Goal: Information Seeking & Learning: Find specific fact

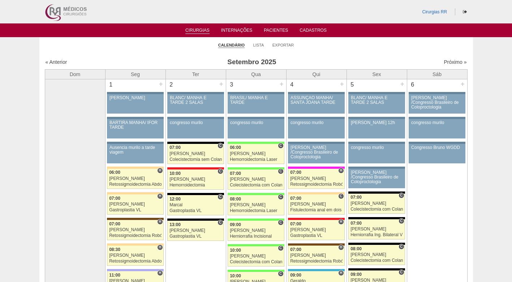
click at [261, 43] on link "Lista" at bounding box center [258, 45] width 11 height 5
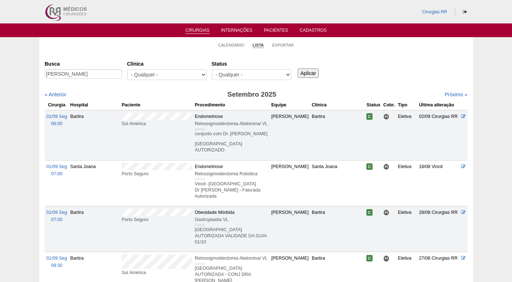
type input "[PERSON_NAME]"
click at [306, 73] on input "Aplicar" at bounding box center [308, 73] width 21 height 9
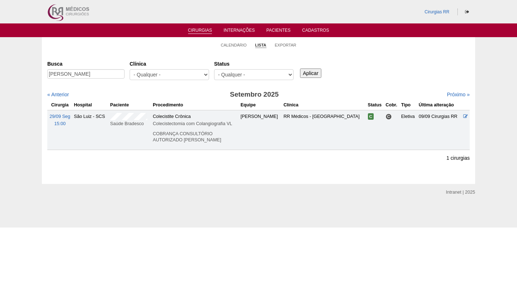
click at [367, 65] on div "Busca PATRICIA CALENTA Clínica - Qualquer - 6R Alphaville Assunção Bartira Bras…" at bounding box center [258, 71] width 422 height 26
click at [425, 56] on div "Cirurgias Busca PATRICIA CALENTA Clínica - Qualquer - 6R Alphaville Assunção Ba…" at bounding box center [258, 118] width 433 height 132
click at [369, 80] on div "Busca PATRICIA CALENTA Clínica - Qualquer - 6R Alphaville Assunção Bartira Bras…" at bounding box center [258, 71] width 422 height 26
click at [193, 96] on h3 "Setembro 2025" at bounding box center [254, 95] width 211 height 10
click at [397, 55] on div "Cirurgias Busca PATRICIA CALENTA Clínica - Qualquer - 6R Alphaville Assunção Ba…" at bounding box center [258, 118] width 433 height 132
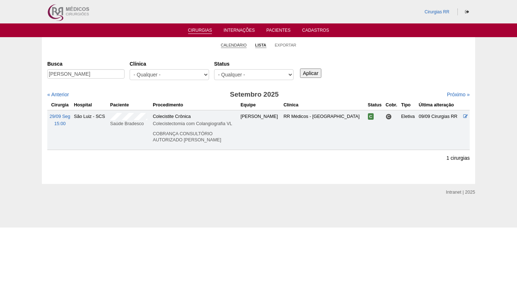
click at [235, 44] on link "Calendário" at bounding box center [234, 45] width 26 height 5
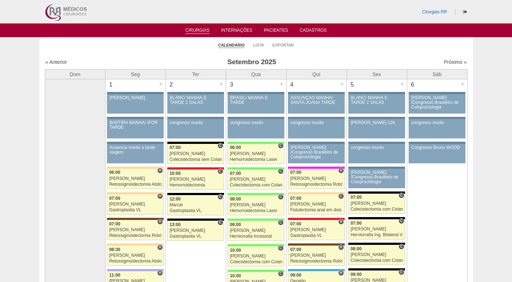
click at [162, 49] on ul "Calendário Lista Exportar" at bounding box center [255, 44] width 433 height 15
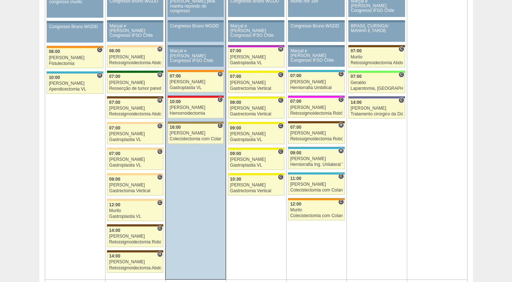
scroll to position [433, 0]
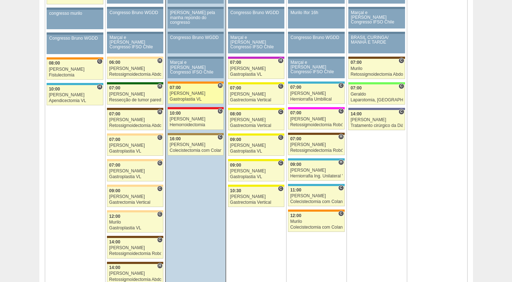
click at [197, 88] on div "07:00" at bounding box center [196, 88] width 52 height 5
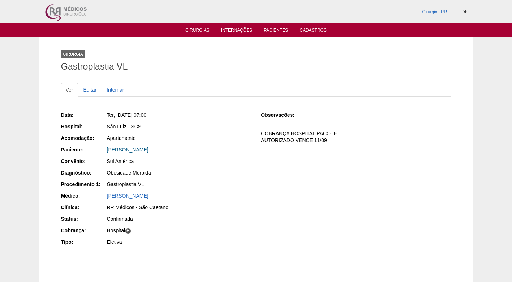
drag, startPoint x: 161, startPoint y: 148, endPoint x: 124, endPoint y: 152, distance: 37.4
click at [124, 152] on div "Amanda Ferreira Borim" at bounding box center [179, 149] width 144 height 7
click at [112, 149] on link "Amanda Ferreira Borim" at bounding box center [128, 150] width 42 height 6
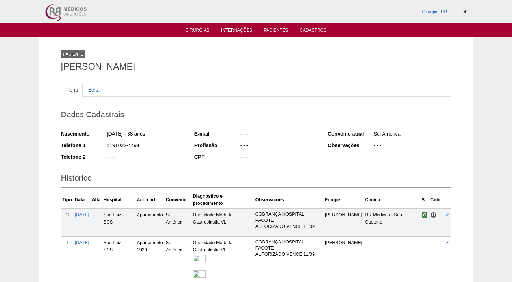
drag, startPoint x: 145, startPoint y: 146, endPoint x: 105, endPoint y: 146, distance: 39.7
click at [105, 146] on div "Telefone 1 1191022-4494" at bounding box center [122, 146] width 123 height 9
copy div "1191022-4494"
click at [156, 144] on div "1191022-4494" at bounding box center [145, 146] width 78 height 9
click at [157, 146] on div "1191022-4494" at bounding box center [145, 146] width 78 height 9
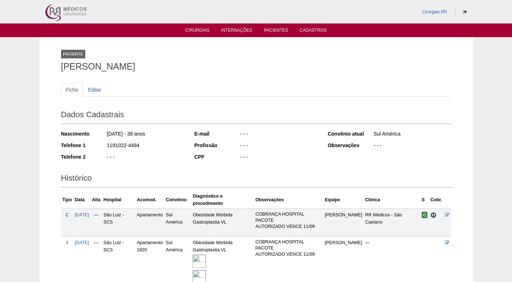
click at [157, 150] on div "1191022-4494" at bounding box center [145, 146] width 78 height 9
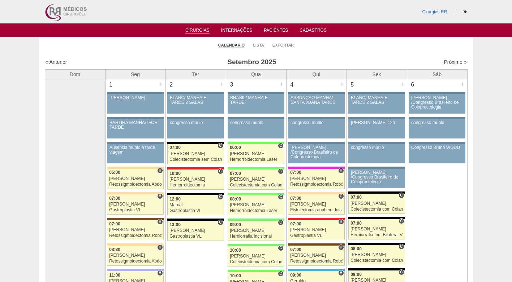
scroll to position [36, 0]
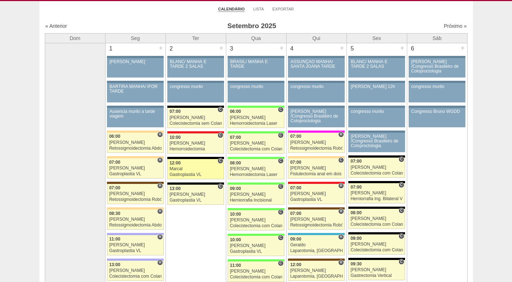
click at [193, 174] on div "Gastroplastia VL" at bounding box center [195, 175] width 52 height 5
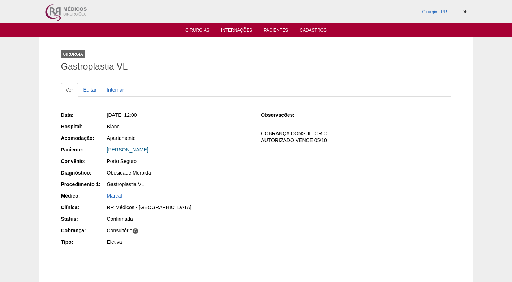
click at [139, 152] on link "[PERSON_NAME]" at bounding box center [128, 150] width 42 height 6
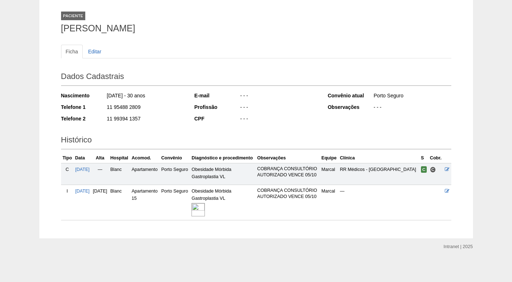
scroll to position [58, 0]
click at [205, 214] on img at bounding box center [197, 209] width 13 height 13
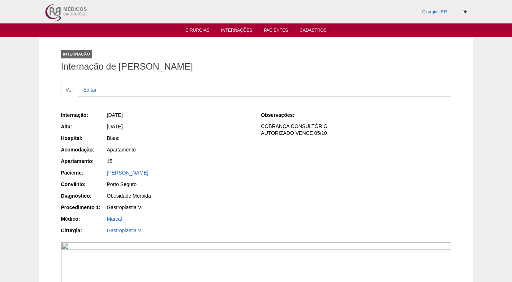
click at [221, 180] on div "Internação: [DATE] [GEOGRAPHIC_DATA]: [DATE] Hospital: Blanc Acomodação: Aparta…" at bounding box center [156, 174] width 190 height 130
click at [220, 141] on div "Blanc" at bounding box center [179, 138] width 144 height 7
click at [209, 139] on div "Blanc" at bounding box center [179, 138] width 144 height 7
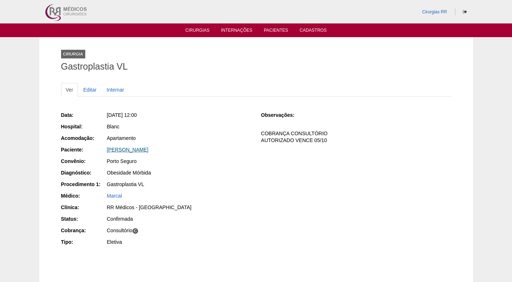
click at [148, 148] on link "[PERSON_NAME]" at bounding box center [128, 150] width 42 height 6
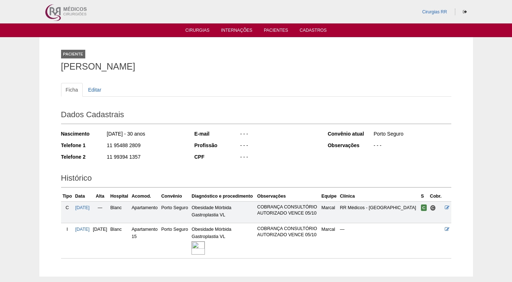
click at [169, 162] on div "11 99394 1357" at bounding box center [145, 157] width 78 height 9
click at [172, 103] on div "Ficha Editar" at bounding box center [256, 93] width 390 height 21
click at [223, 155] on div "CPF" at bounding box center [216, 156] width 45 height 7
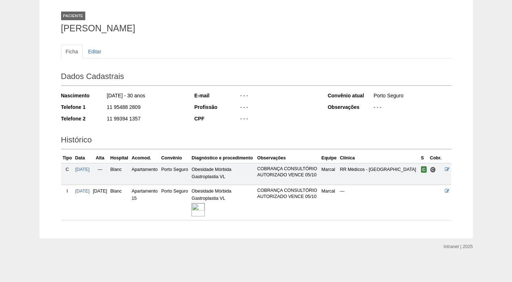
scroll to position [58, 0]
click at [205, 208] on img at bounding box center [197, 209] width 13 height 13
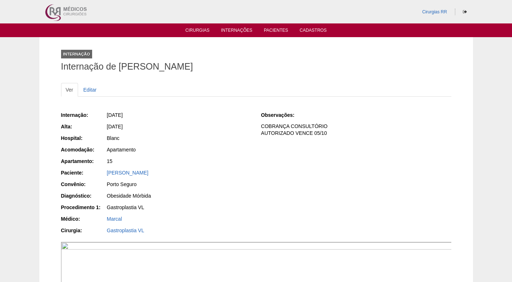
click at [226, 123] on div "[DATE]" at bounding box center [179, 126] width 144 height 7
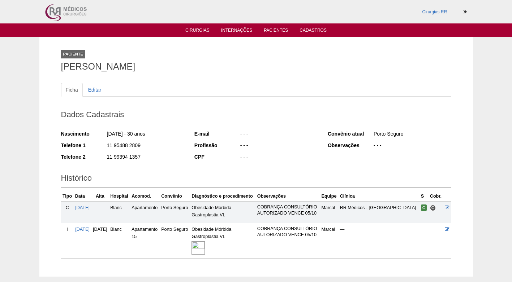
scroll to position [58, 0]
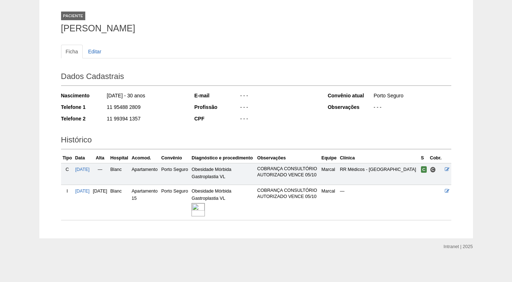
click at [249, 69] on h2 "Dados Cadastrais" at bounding box center [256, 77] width 390 height 17
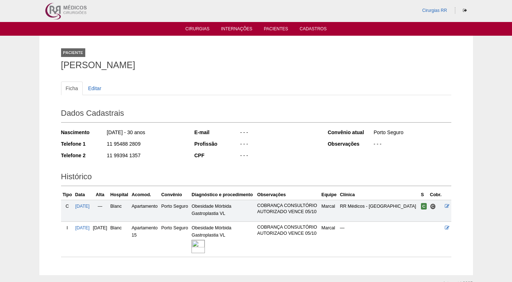
scroll to position [0, 0]
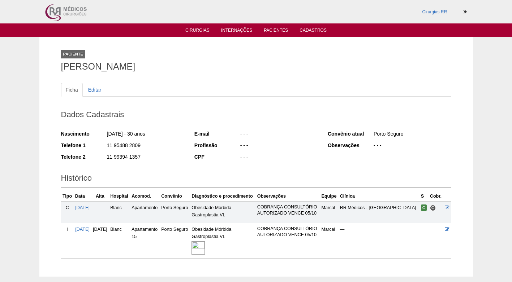
click at [252, 74] on div "Paciente [PERSON_NAME]" at bounding box center [256, 59] width 390 height 33
click at [232, 84] on ul "Ficha Editar" at bounding box center [256, 90] width 390 height 14
click at [257, 129] on div "E-mail - - - Profissão - - - CPF - - -" at bounding box center [255, 146] width 123 height 37
click at [234, 76] on div "Ficha Editar Dados Cadastrais Nascimento 08/05/1995 - 30 anos Telefone 1 11 954…" at bounding box center [256, 167] width 390 height 183
click at [228, 110] on h2 "Dados Cadastrais" at bounding box center [256, 116] width 390 height 17
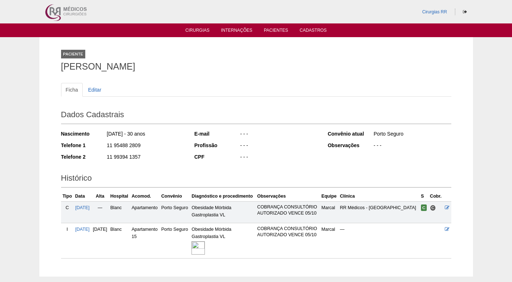
click at [199, 112] on h2 "Dados Cadastrais" at bounding box center [256, 116] width 390 height 17
click at [200, 112] on h2 "Dados Cadastrais" at bounding box center [256, 116] width 390 height 17
click at [287, 149] on div "- - -" at bounding box center [278, 146] width 78 height 9
click at [222, 100] on div "Ficha Editar" at bounding box center [256, 93] width 390 height 21
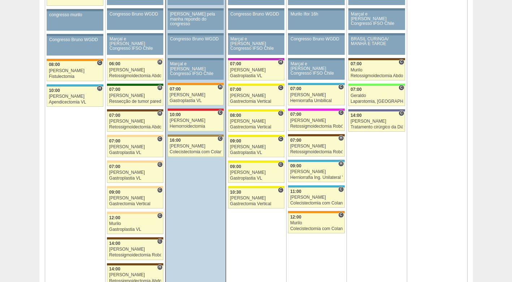
scroll to position [433, 0]
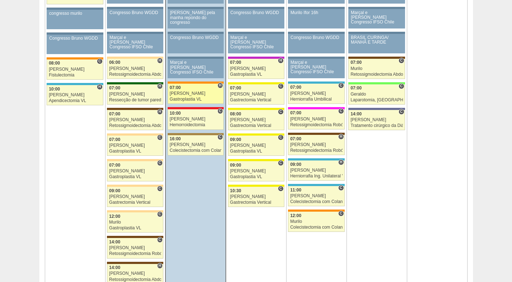
click at [185, 95] on div "[PERSON_NAME]" at bounding box center [196, 93] width 52 height 5
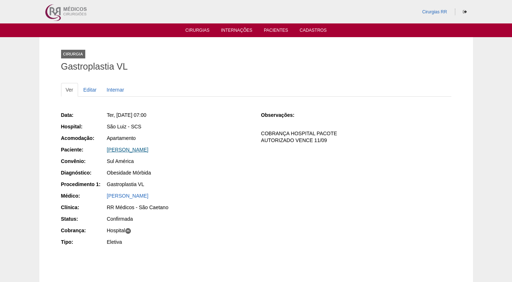
click at [148, 150] on link "[PERSON_NAME]" at bounding box center [128, 150] width 42 height 6
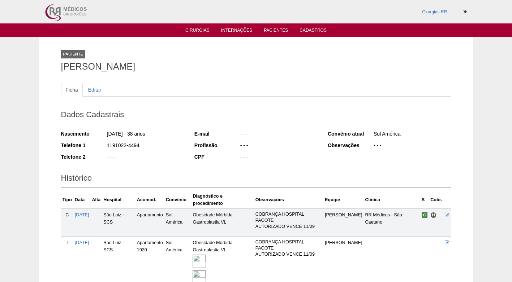
drag, startPoint x: 142, startPoint y: 144, endPoint x: 107, endPoint y: 149, distance: 35.7
click at [107, 149] on div "1191022-4494" at bounding box center [145, 146] width 78 height 9
copy div "1191022-4494"
click at [173, 148] on div "1191022-4494" at bounding box center [145, 146] width 78 height 9
click at [189, 162] on div "Dados Cadastrais Nascimento [DATE] - 38 anos Telefone 1 1191022-4494 Telefone 2…" at bounding box center [256, 136] width 390 height 64
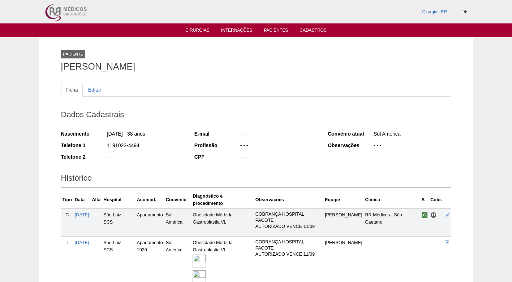
click at [255, 134] on div "- - -" at bounding box center [278, 134] width 78 height 9
drag, startPoint x: 250, startPoint y: 134, endPoint x: 186, endPoint y: 96, distance: 74.9
click at [249, 133] on div "- - -" at bounding box center [278, 134] width 78 height 9
click at [130, 124] on h2 "Dados Cadastrais" at bounding box center [256, 116] width 390 height 17
click at [153, 152] on div "Nascimento [DATE] - 38 anos Telefone 1 1191022-4494 Telefone 2 - - -" at bounding box center [122, 148] width 123 height 40
